Goal: Task Accomplishment & Management: Manage account settings

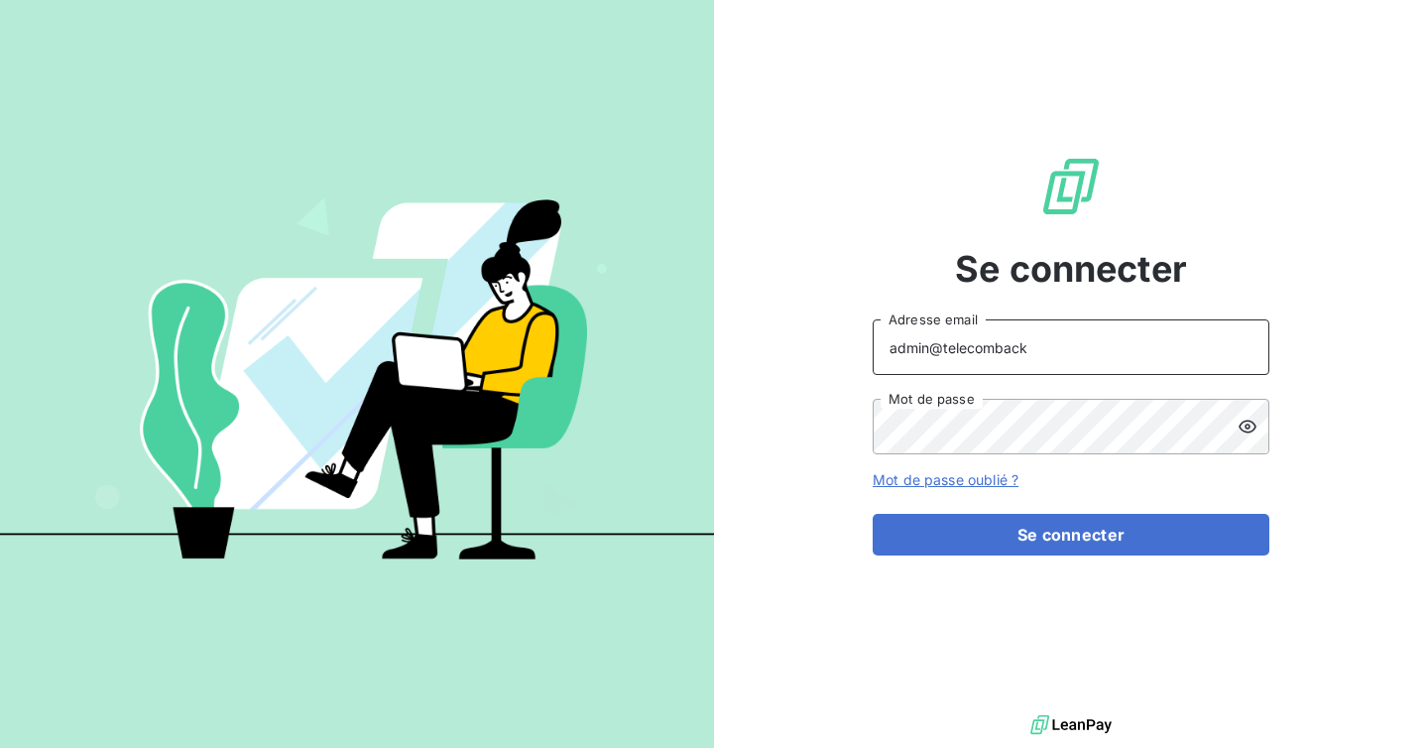
click at [1070, 353] on input "admin@telecomback" at bounding box center [1071, 347] width 397 height 56
type input "admin@unixo"
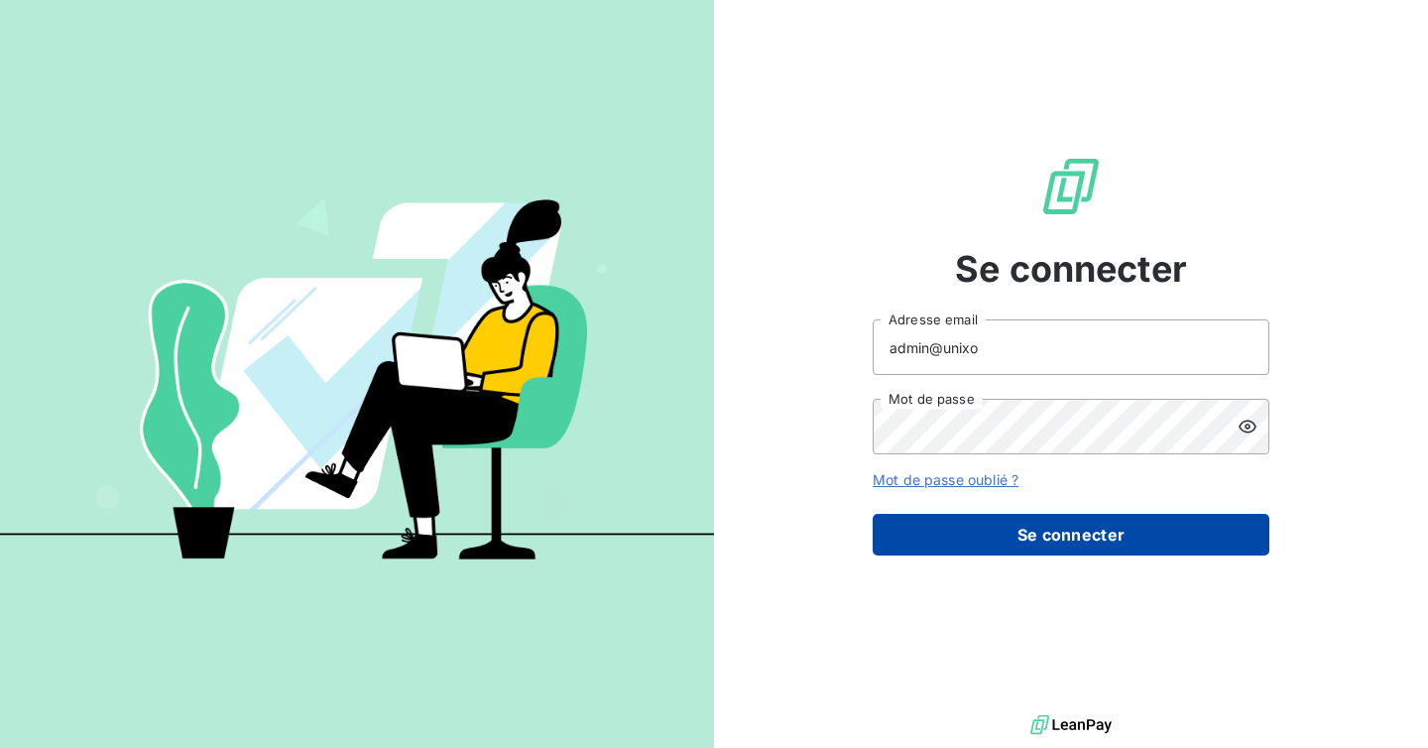
click at [1059, 539] on button "Se connecter" at bounding box center [1071, 535] width 397 height 42
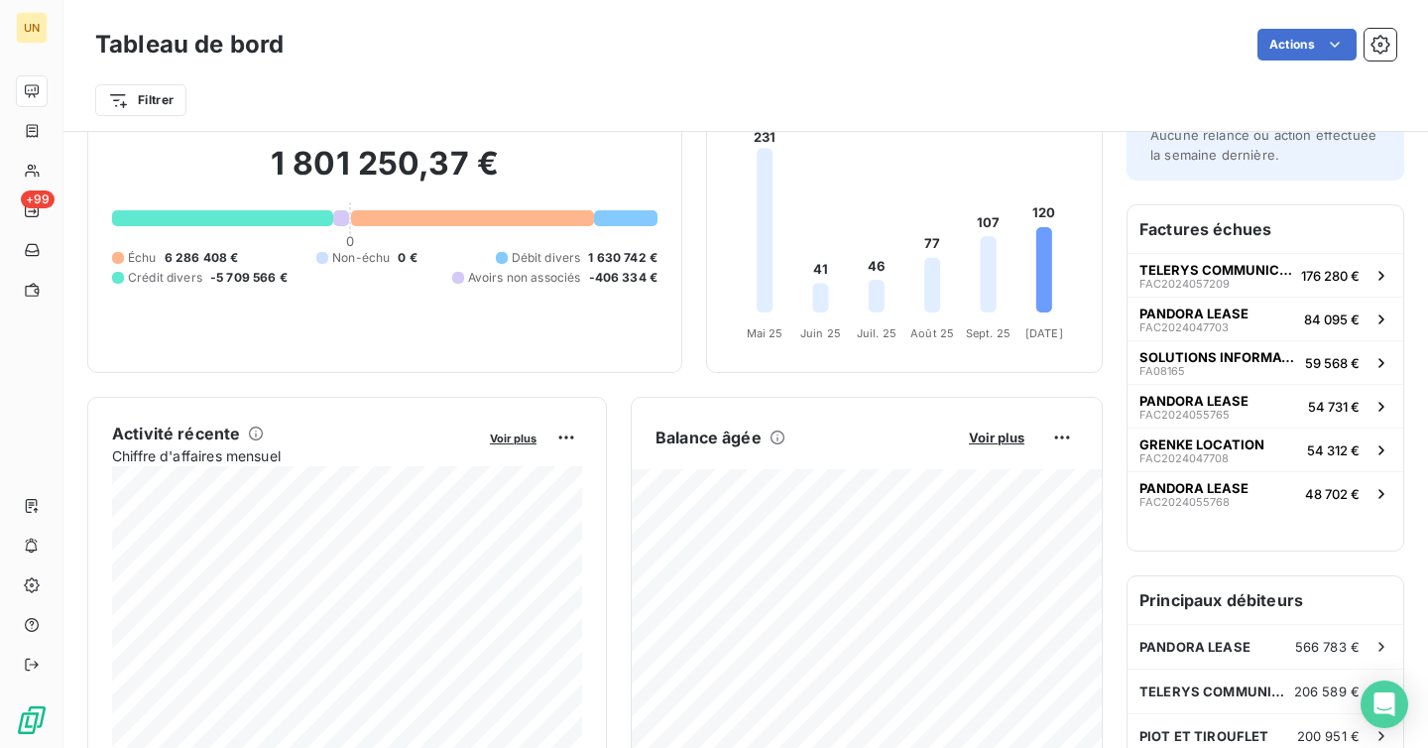
scroll to position [5, 0]
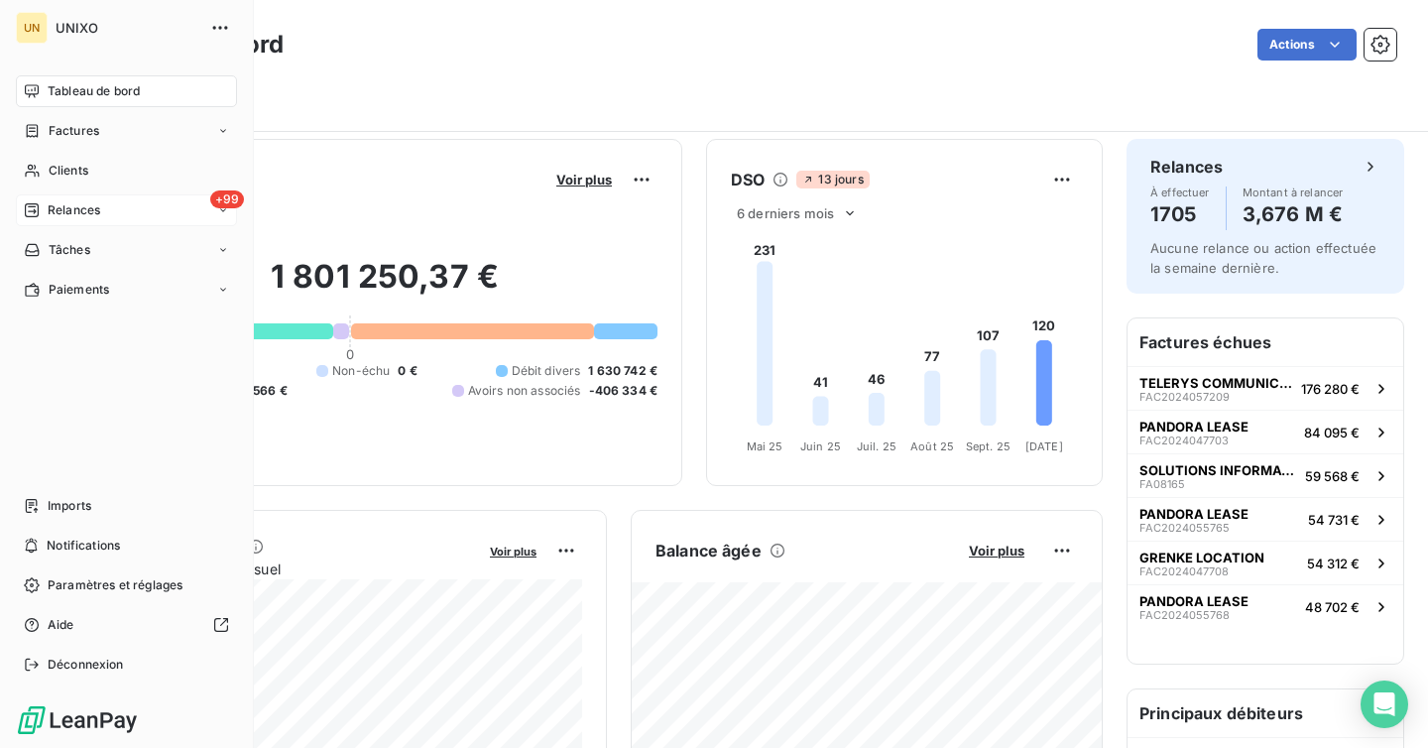
click at [48, 199] on div "+99 Relances" at bounding box center [126, 210] width 221 height 32
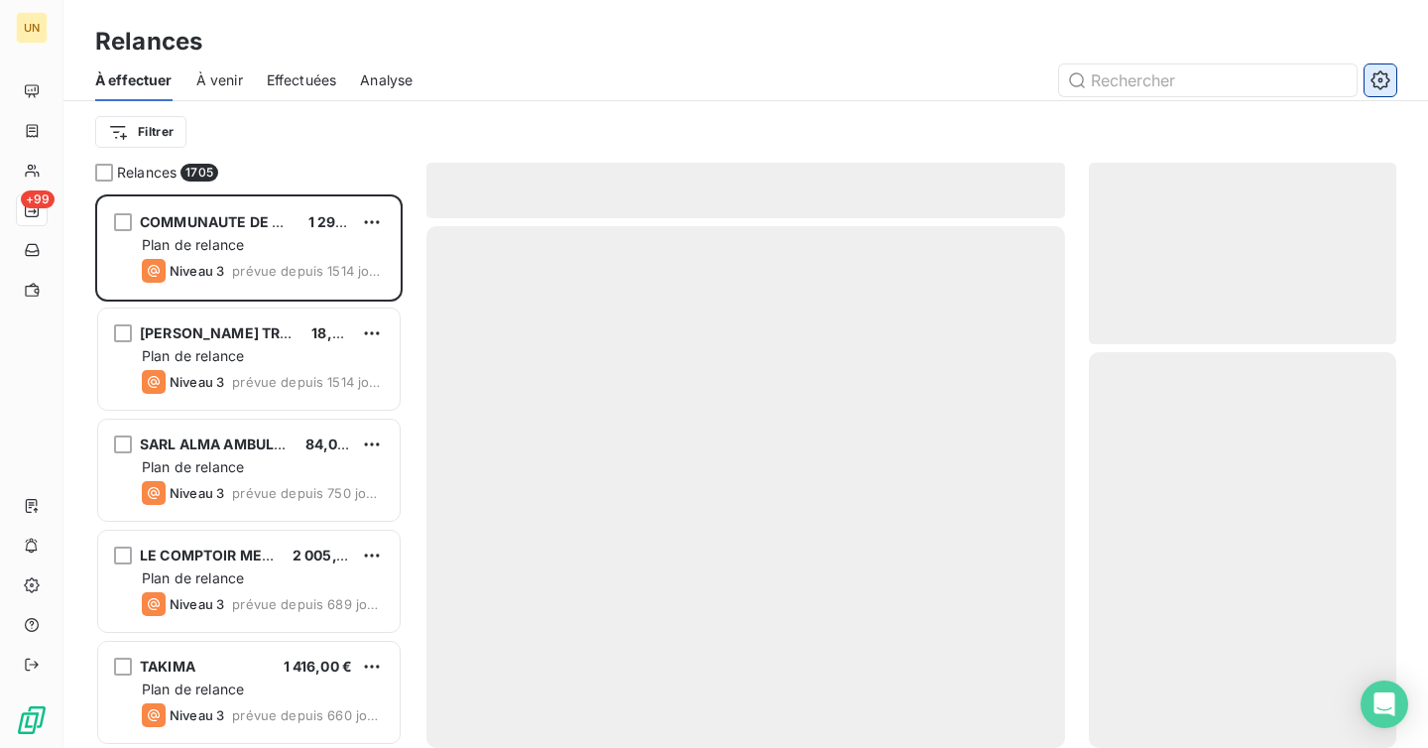
scroll to position [553, 307]
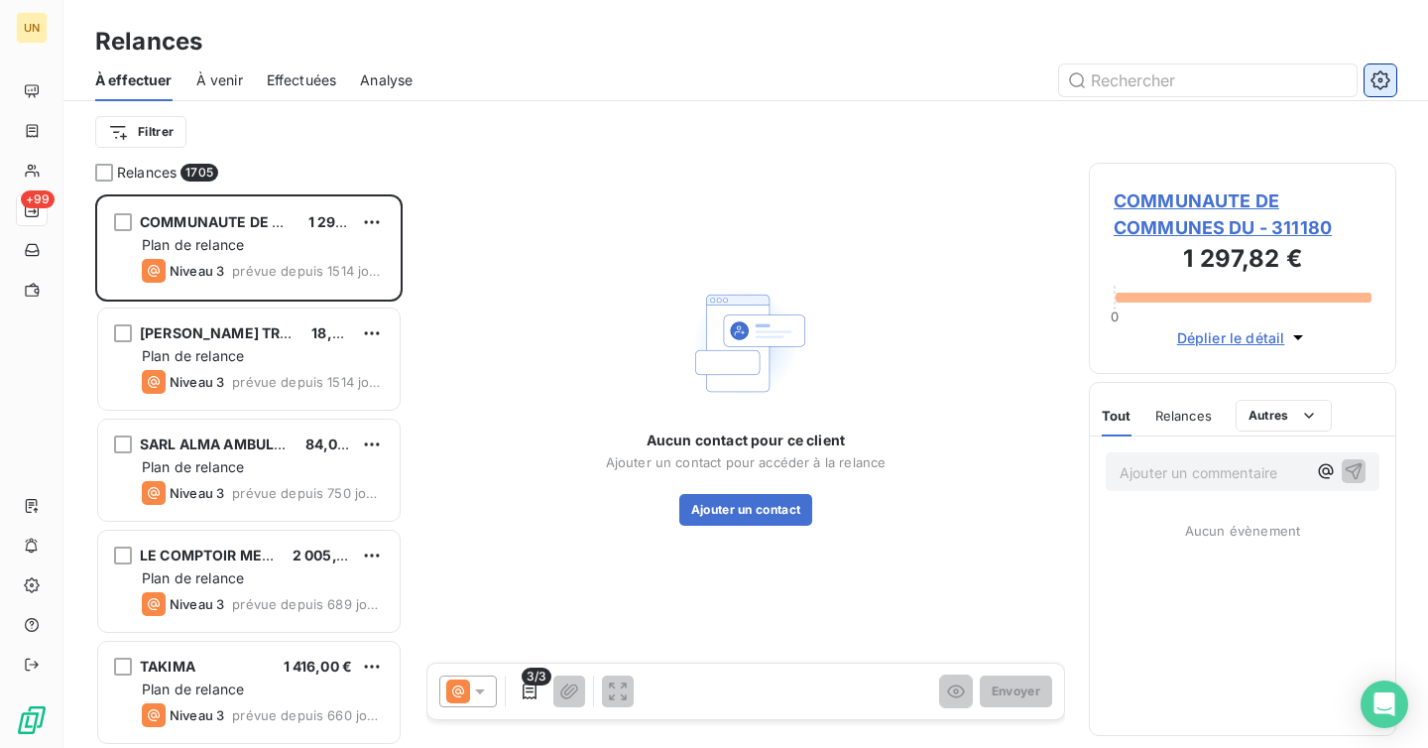
click at [1374, 79] on icon "button" at bounding box center [1381, 80] width 20 height 20
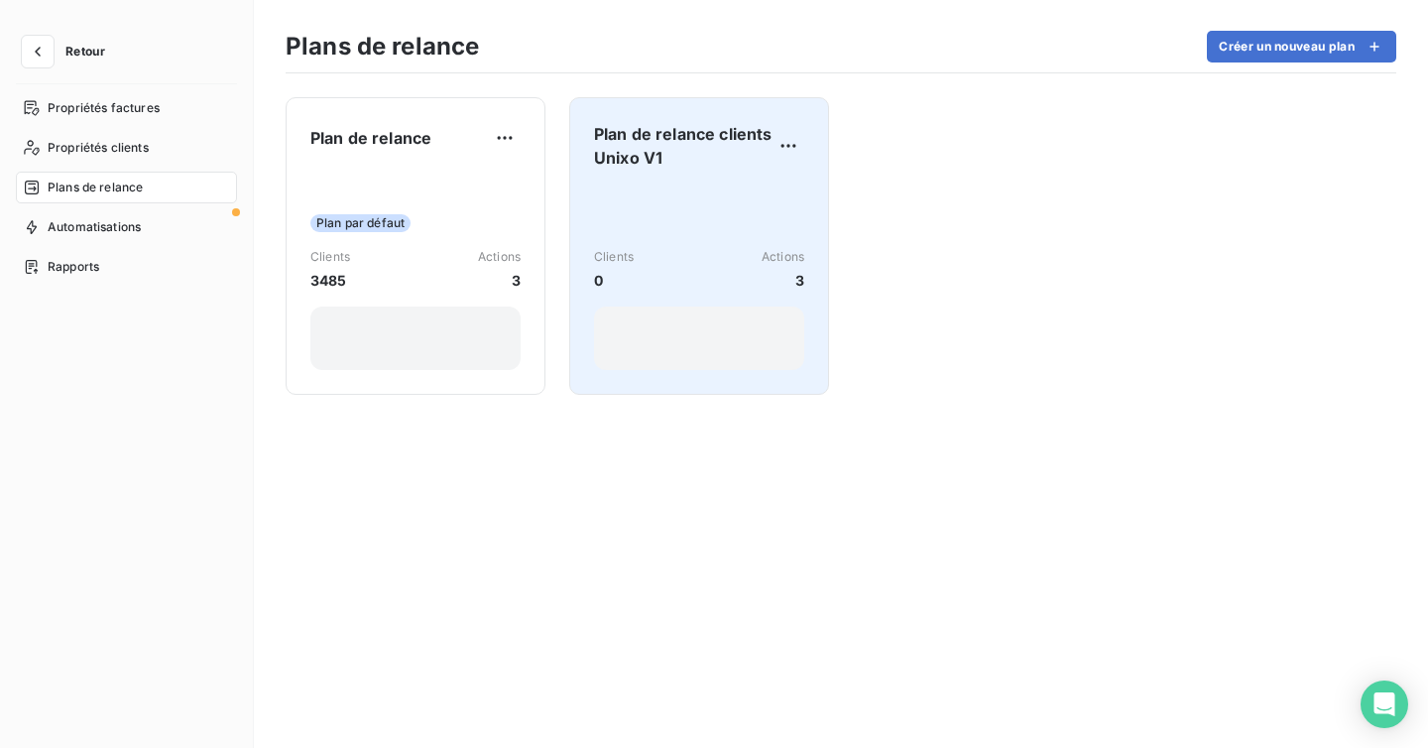
click at [689, 226] on div "Clients 0 Actions 3" at bounding box center [699, 277] width 210 height 184
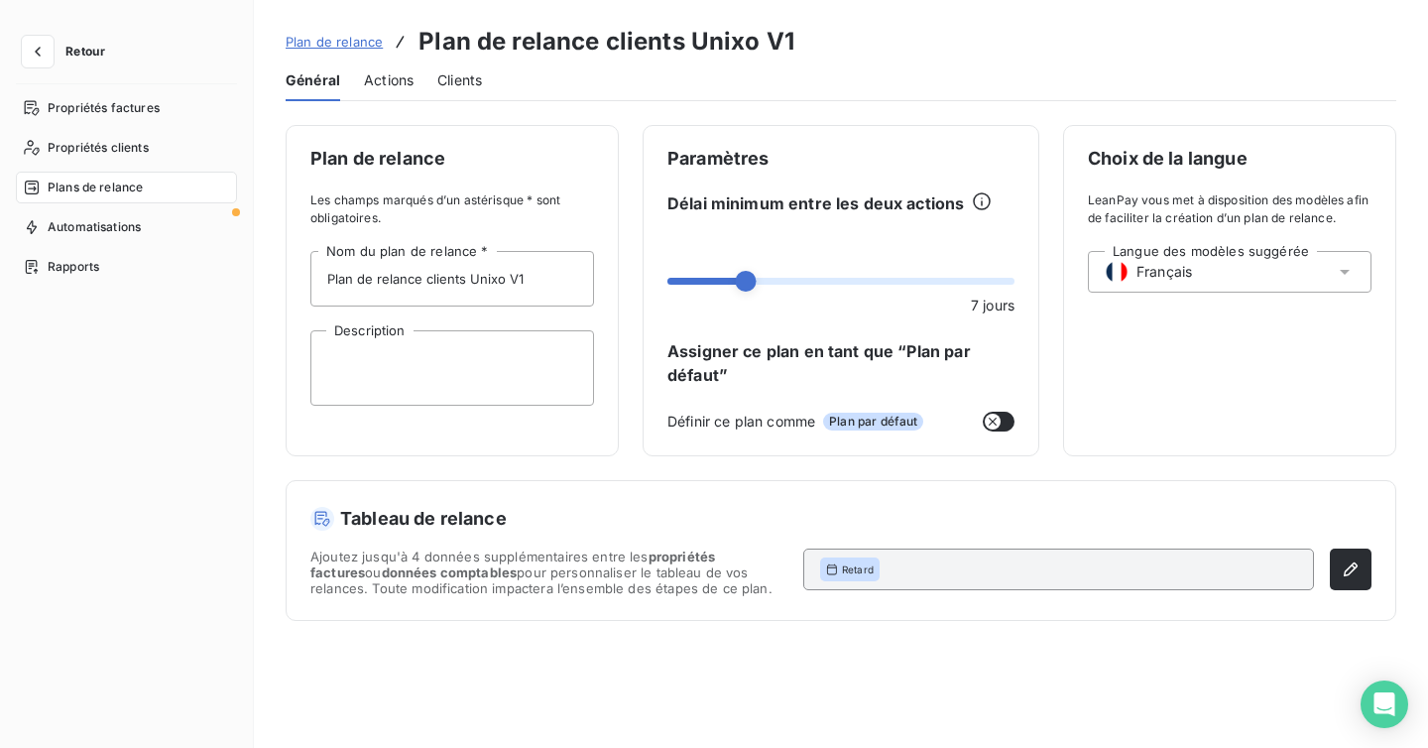
click at [387, 81] on span "Actions" at bounding box center [389, 80] width 50 height 20
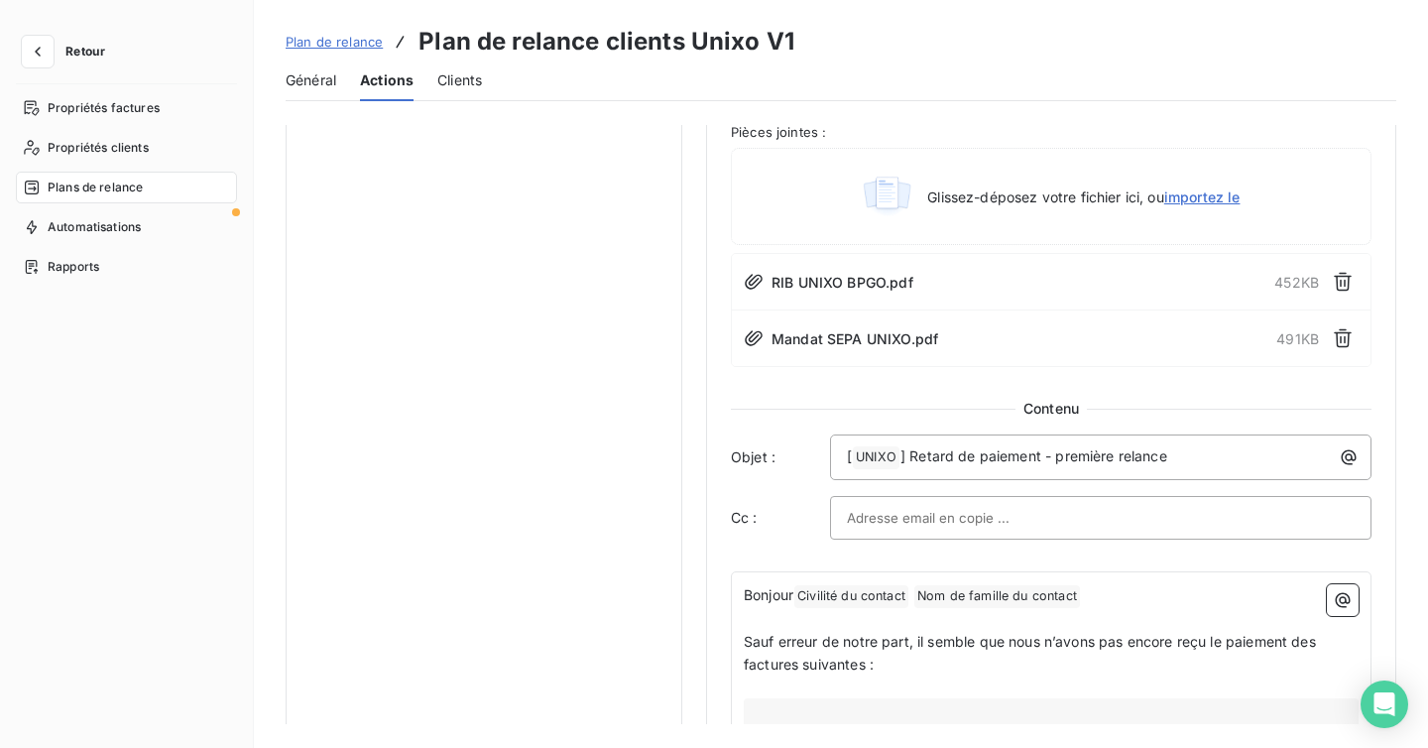
scroll to position [1059, 0]
click at [43, 50] on icon "button" at bounding box center [38, 52] width 20 height 20
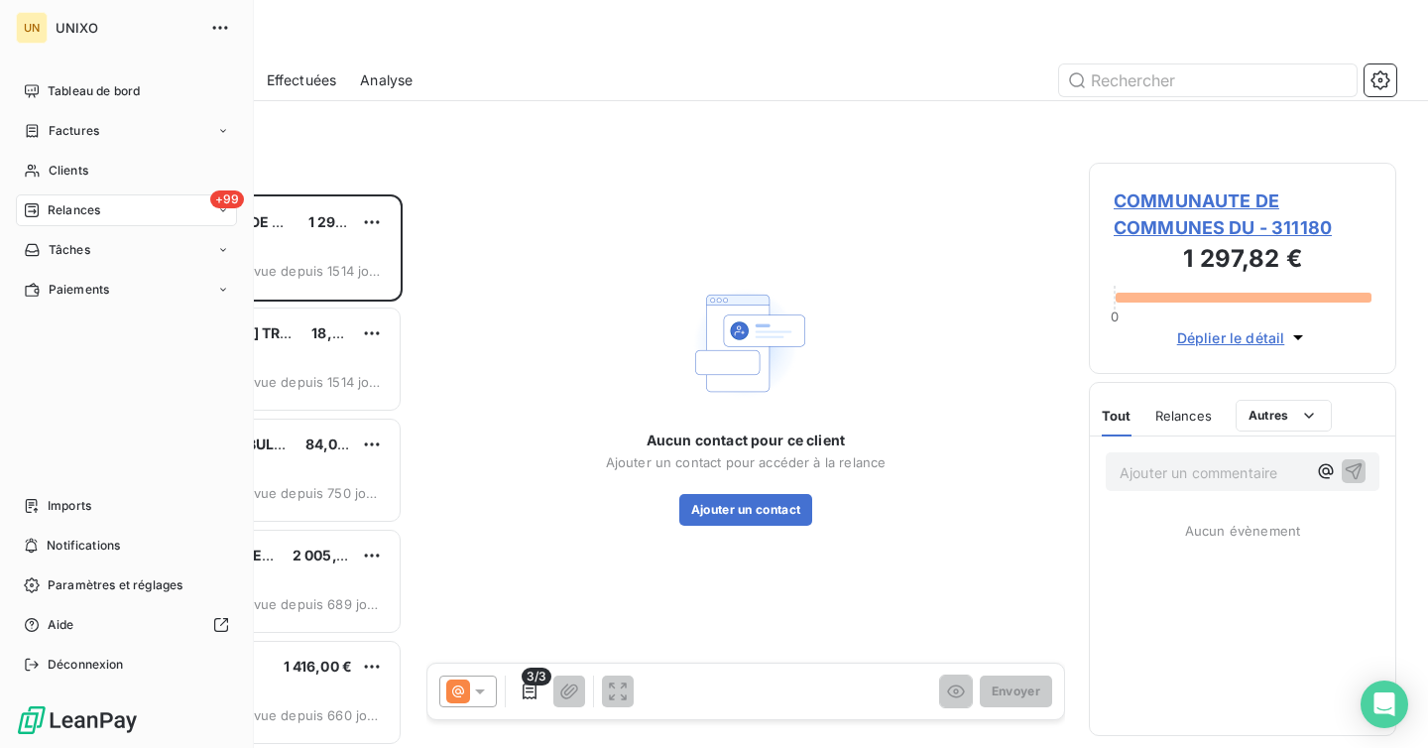
scroll to position [553, 307]
click at [141, 589] on span "Paramètres et réglages" at bounding box center [115, 585] width 135 height 18
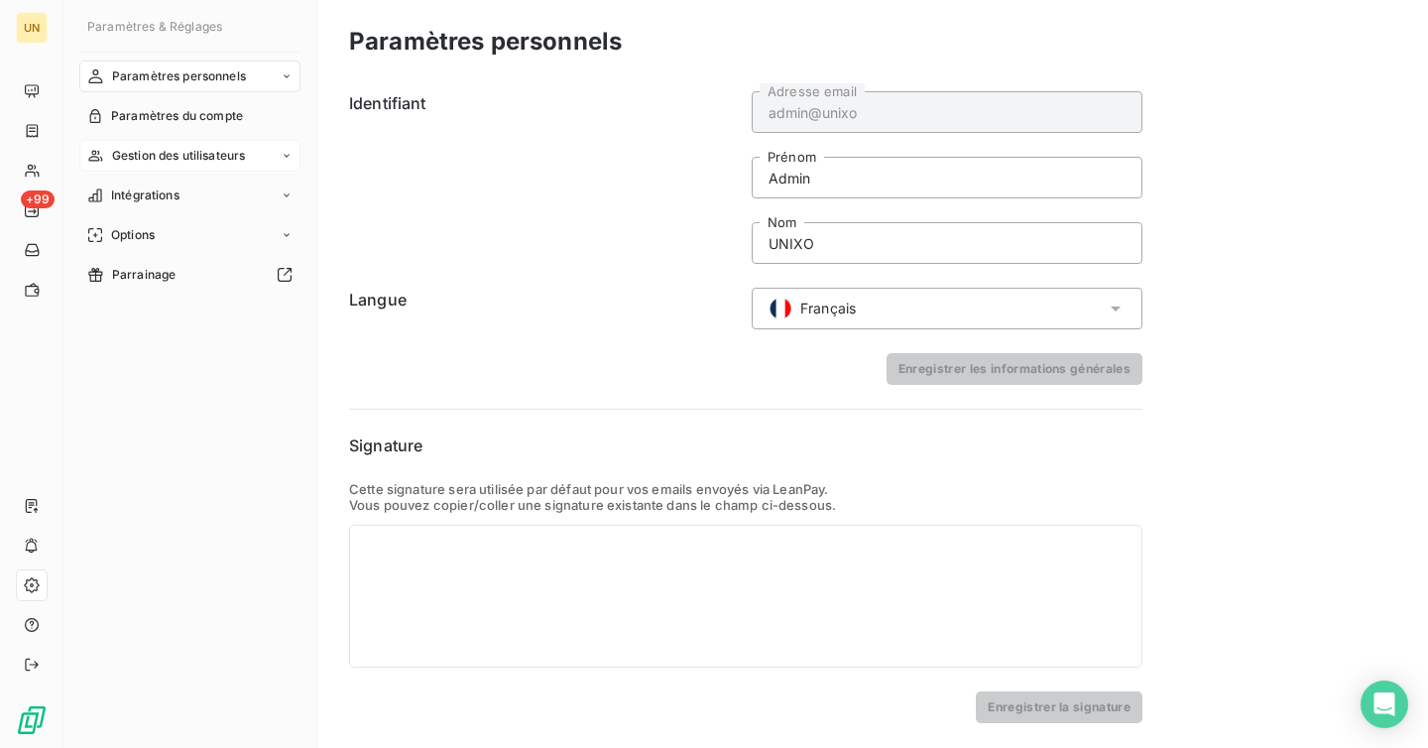
click at [198, 169] on div "Gestion des utilisateurs" at bounding box center [189, 156] width 221 height 32
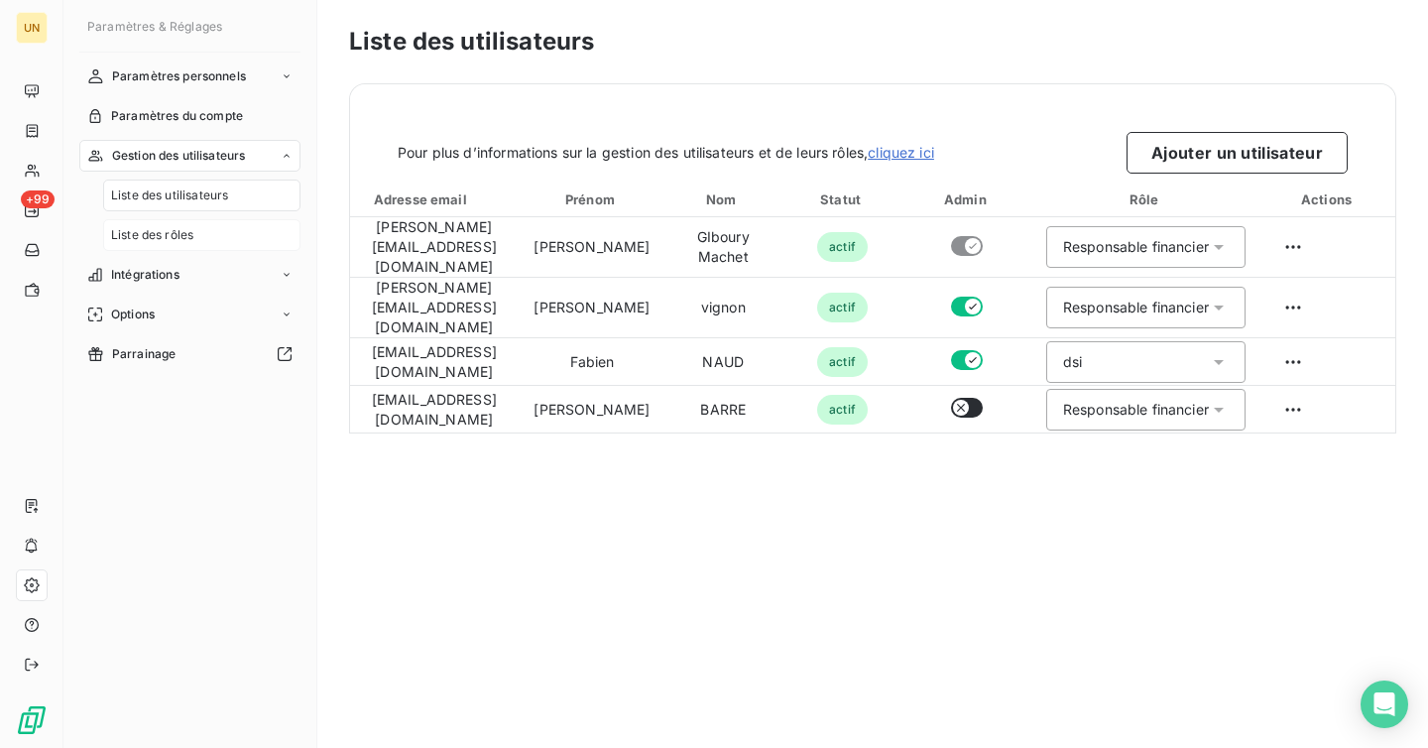
click at [180, 229] on span "Liste des rôles" at bounding box center [152, 235] width 82 height 18
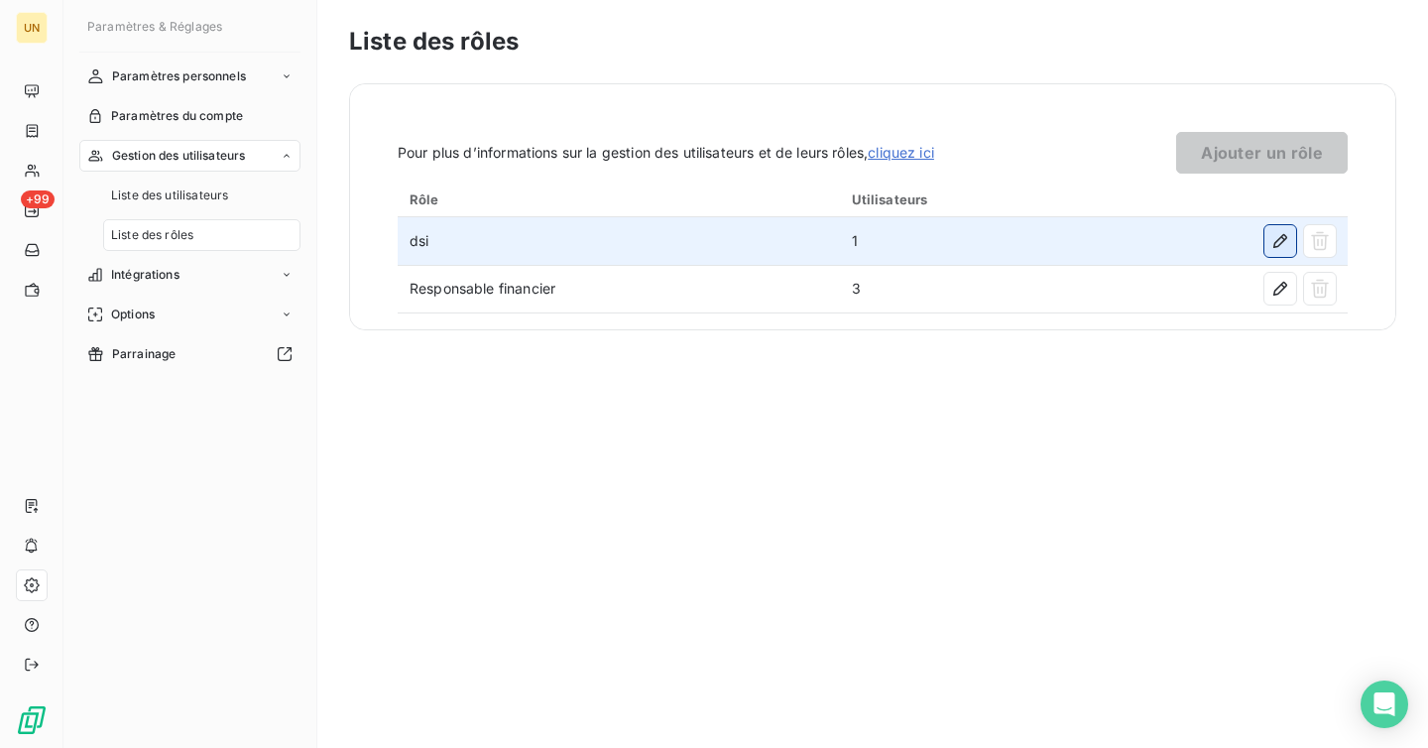
click at [1283, 244] on icon "button" at bounding box center [1281, 241] width 20 height 20
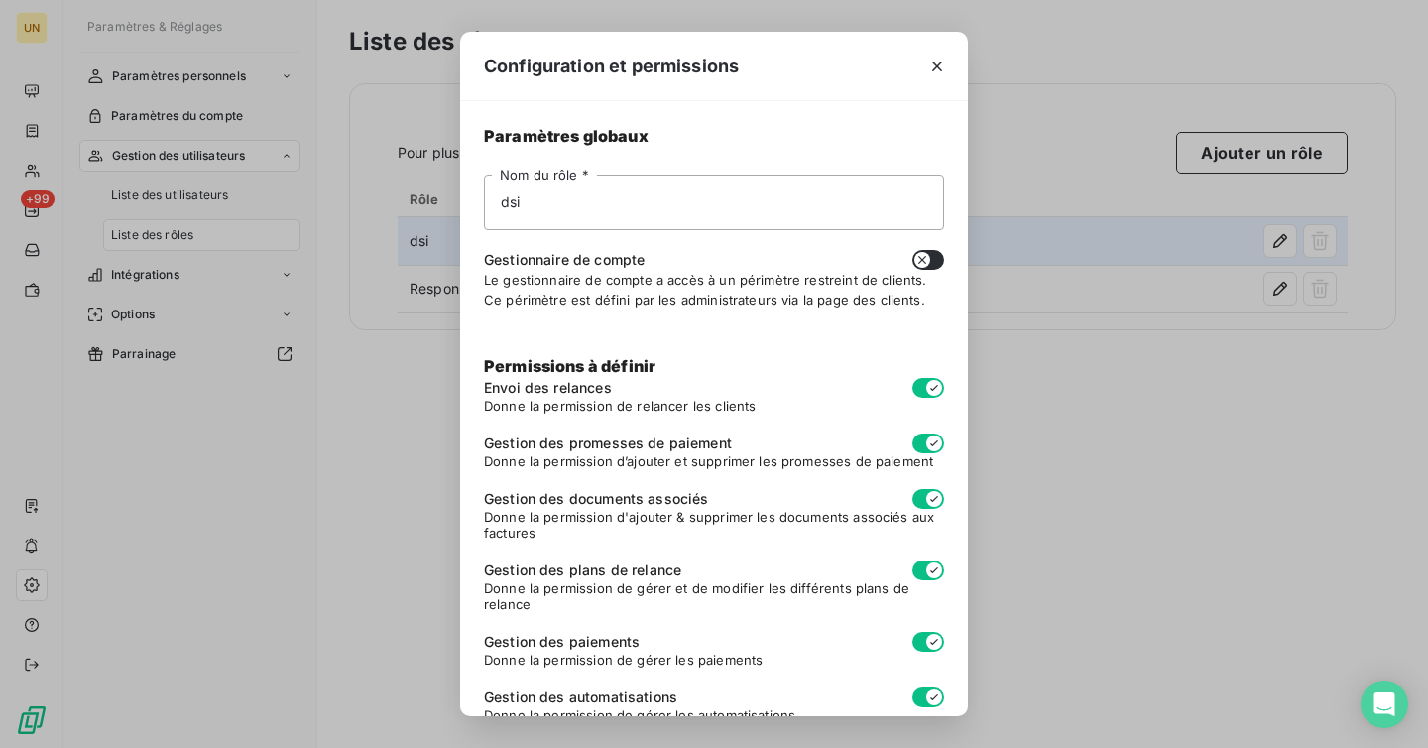
click at [1283, 244] on div "Configuration et permissions Paramètres globaux dsi Nom du rôle * Gestionnaire …" at bounding box center [714, 374] width 1428 height 748
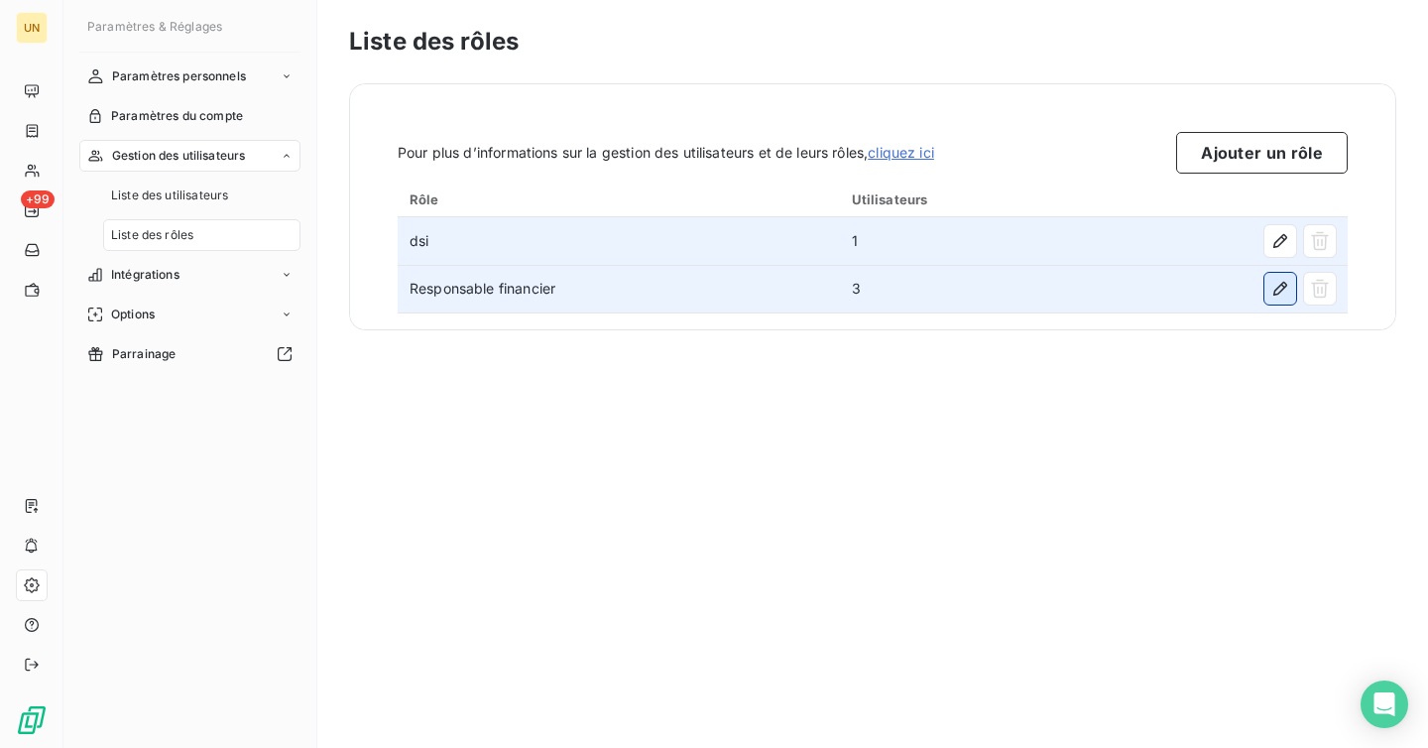
click at [1285, 291] on icon "button" at bounding box center [1281, 289] width 20 height 20
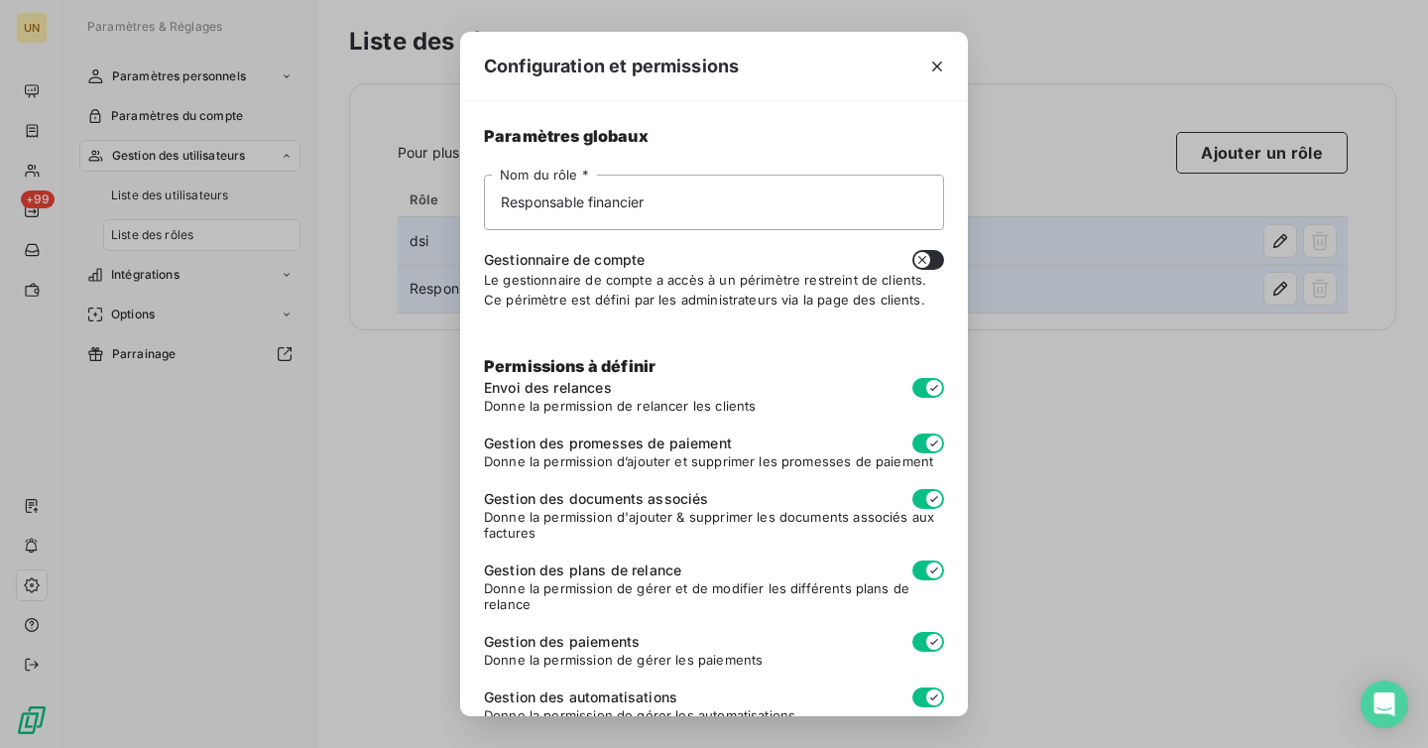
click at [1285, 291] on div "Configuration et permissions Paramètres globaux Responsable financier Nom du rô…" at bounding box center [714, 374] width 1428 height 748
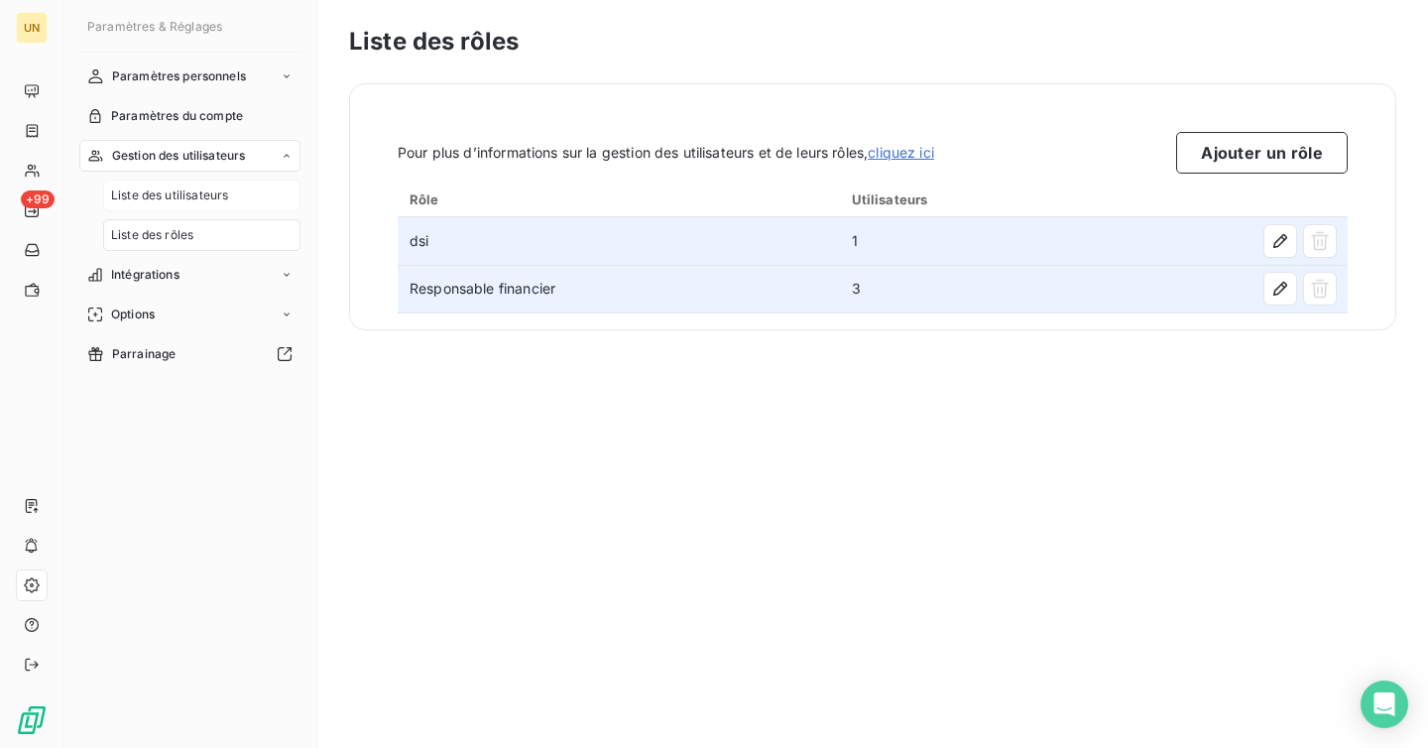
click at [197, 203] on span "Liste des utilisateurs" at bounding box center [169, 195] width 117 height 18
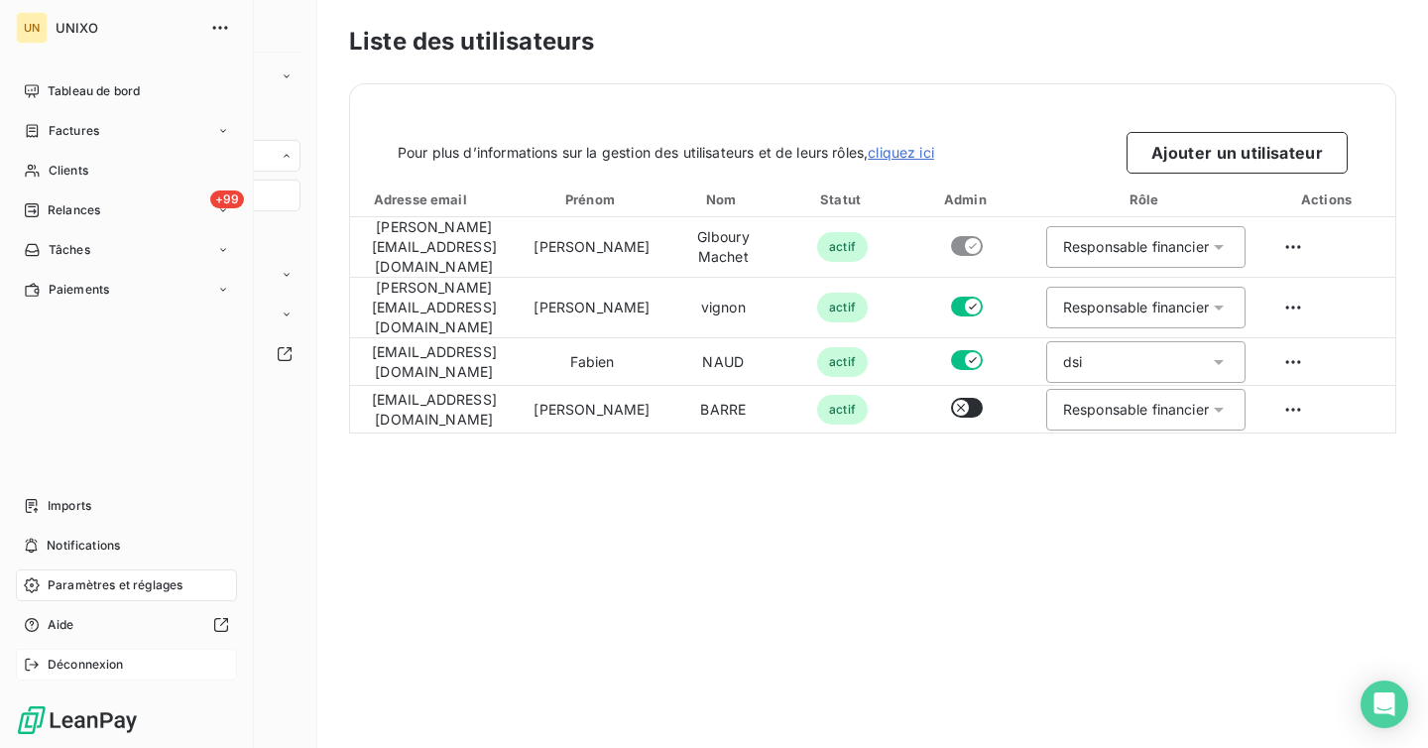
click at [60, 664] on span "Déconnexion" at bounding box center [86, 665] width 76 height 18
